Goal: Transaction & Acquisition: Subscribe to service/newsletter

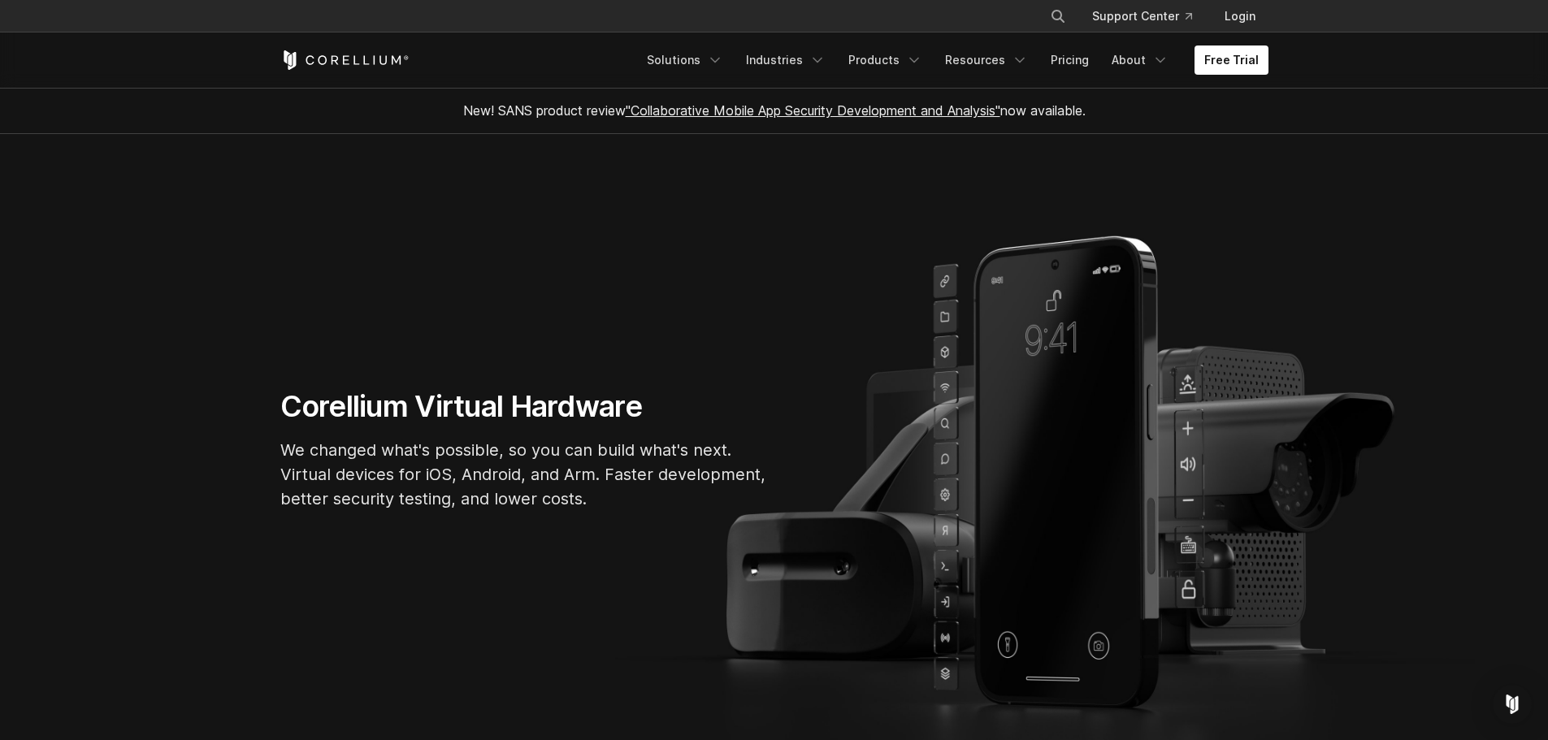
click at [1235, 55] on link "Free Trial" at bounding box center [1232, 60] width 74 height 29
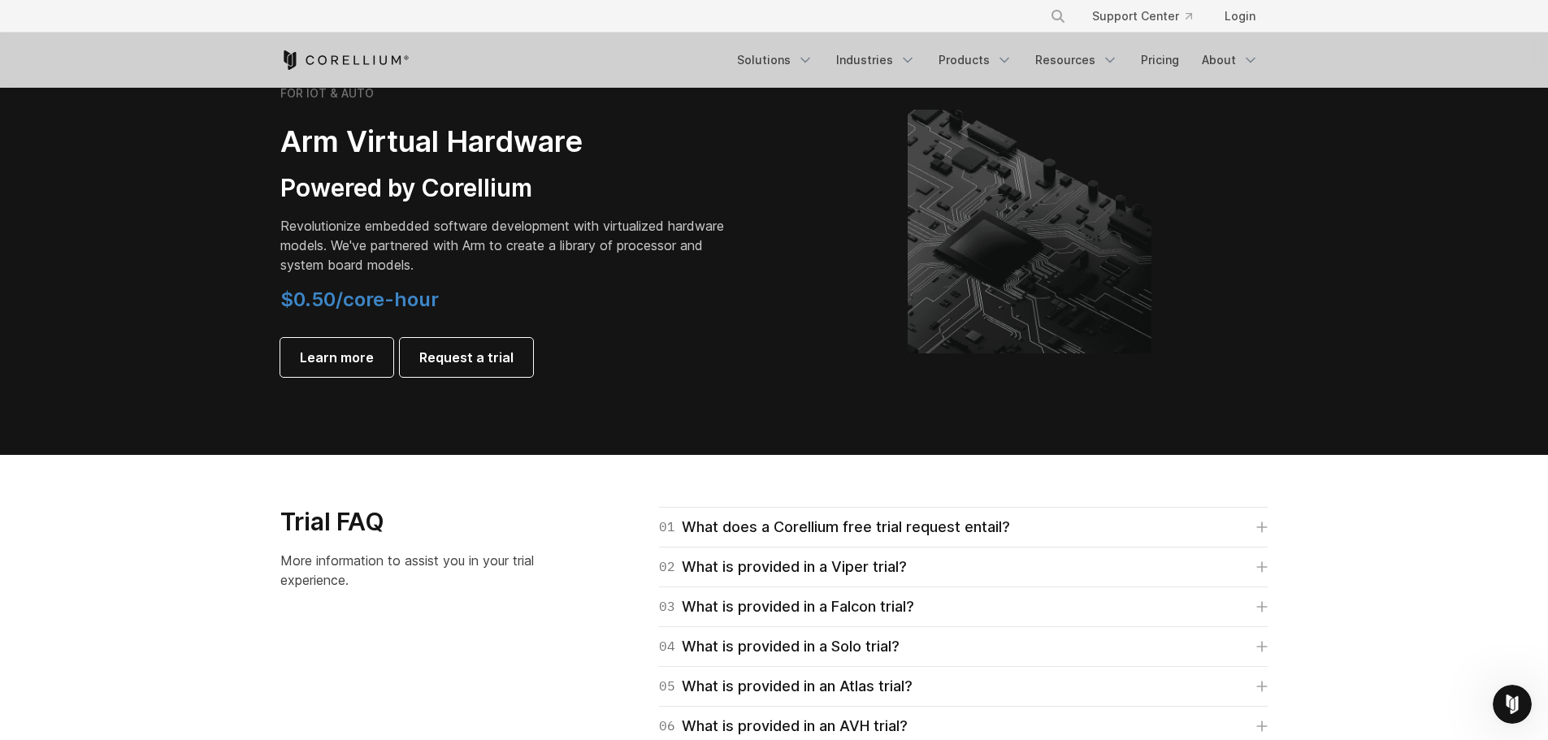
scroll to position [1948, 0]
